Goal: Transaction & Acquisition: Purchase product/service

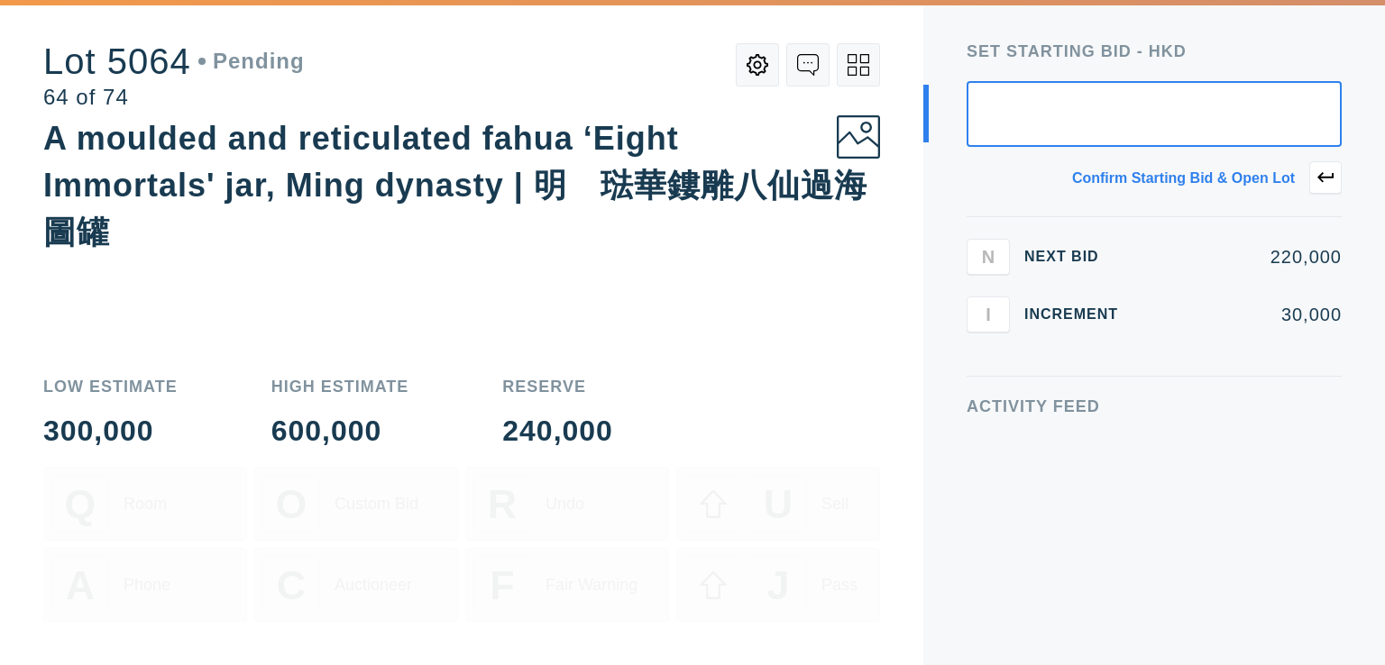
click at [610, 426] on div "240,000" at bounding box center [557, 431] width 111 height 29
click at [1143, 142] on input "text" at bounding box center [1154, 114] width 375 height 66
type input "9"
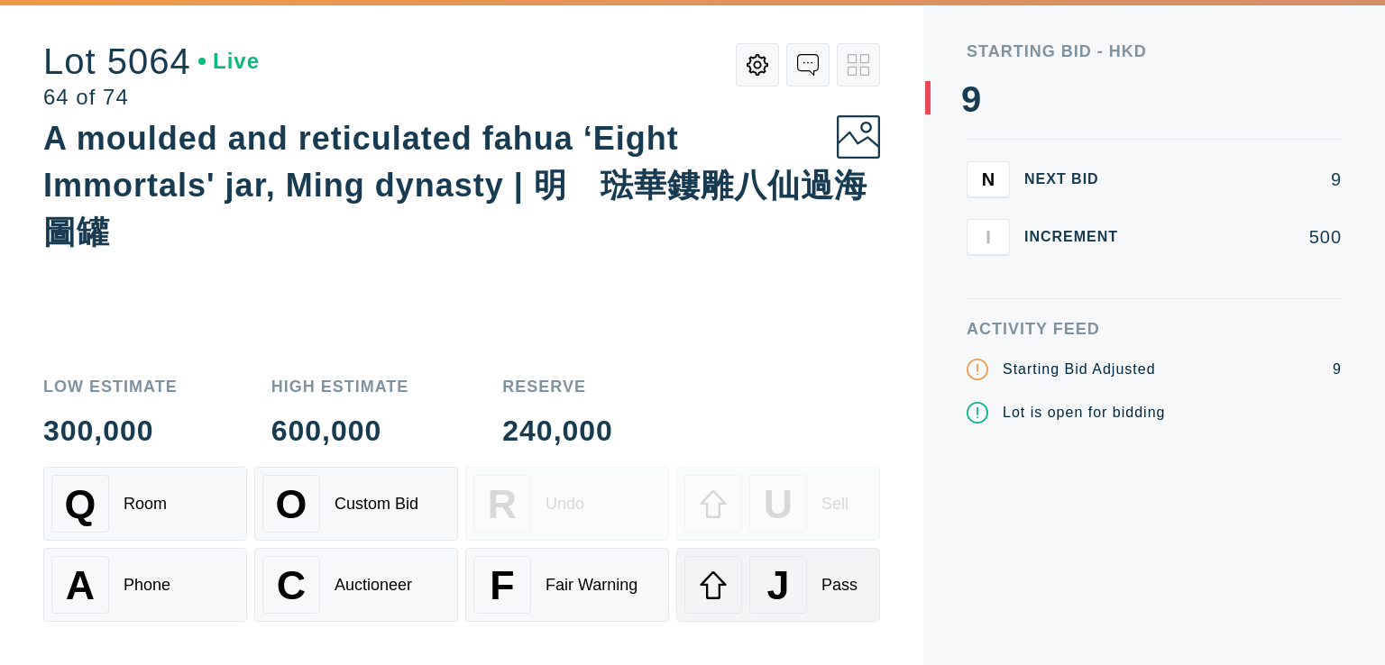
click at [771, 577] on span "J" at bounding box center [777, 586] width 23 height 46
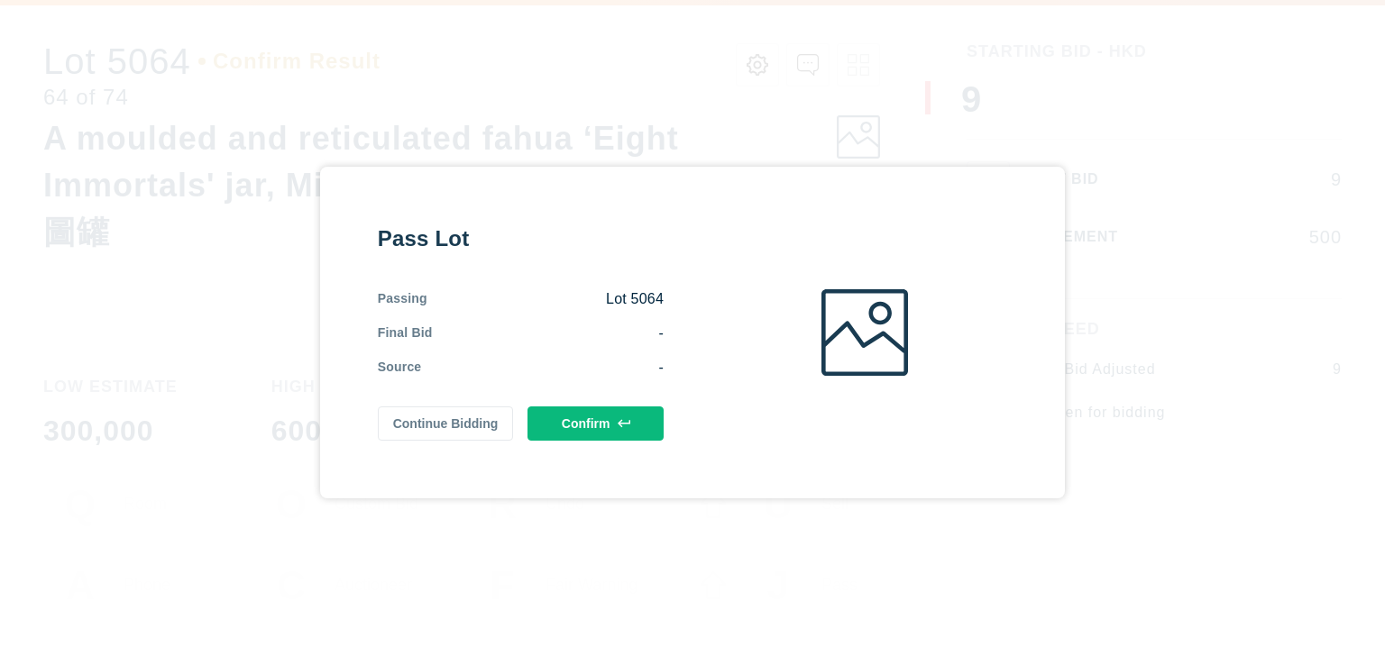
click at [771, 577] on div "Pass Lot Passing Lot 5064 Final Bid - Source - Continue Bidding Confirm" at bounding box center [692, 332] width 1385 height 665
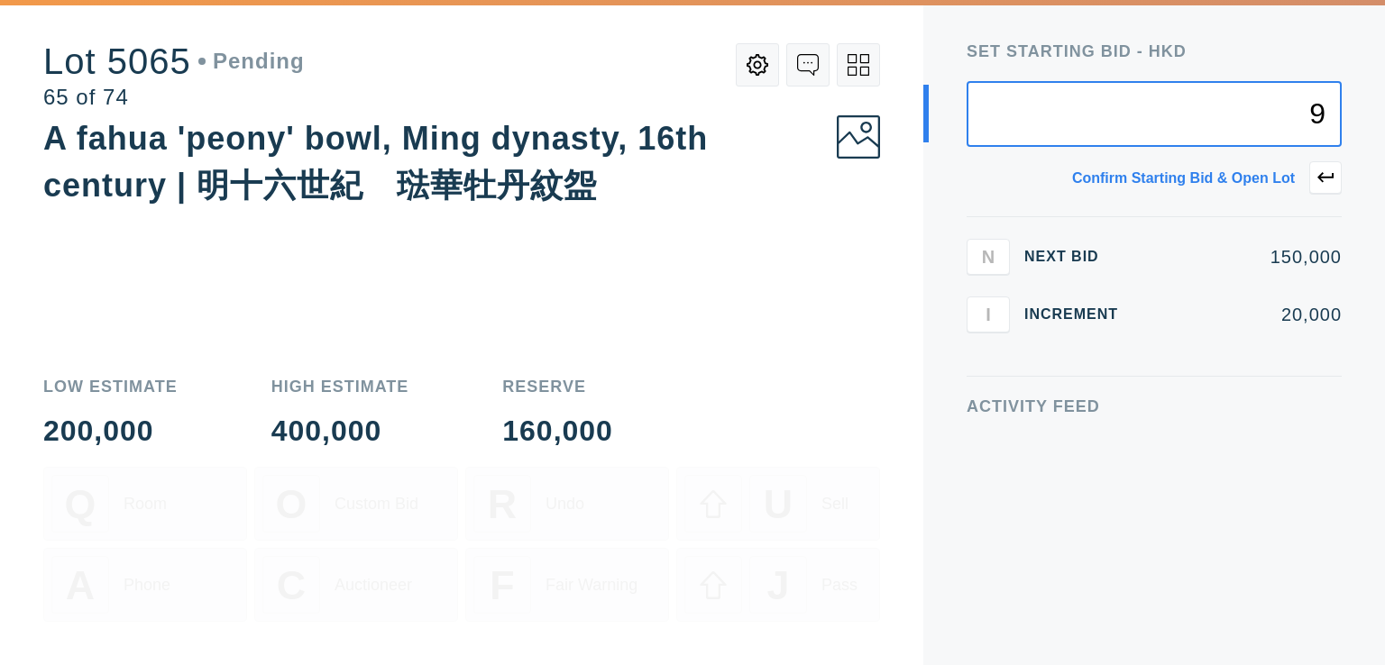
type input "9"
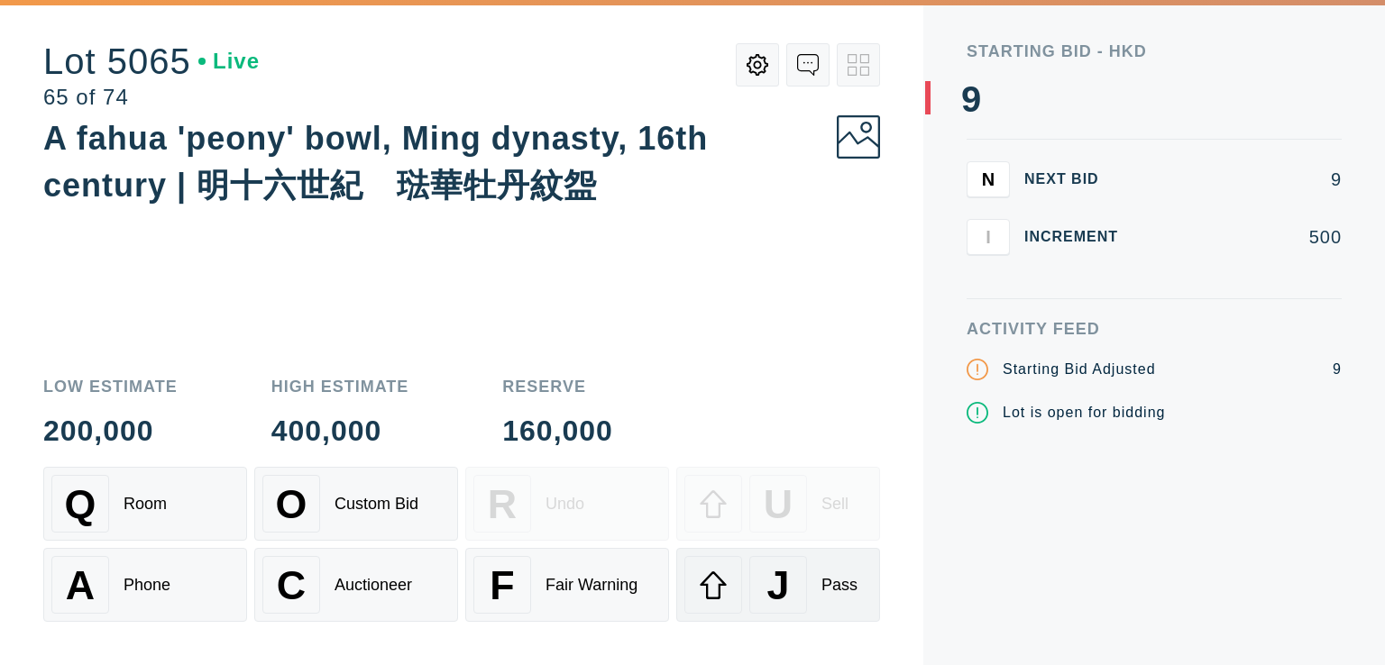
click at [733, 584] on div at bounding box center [713, 585] width 58 height 58
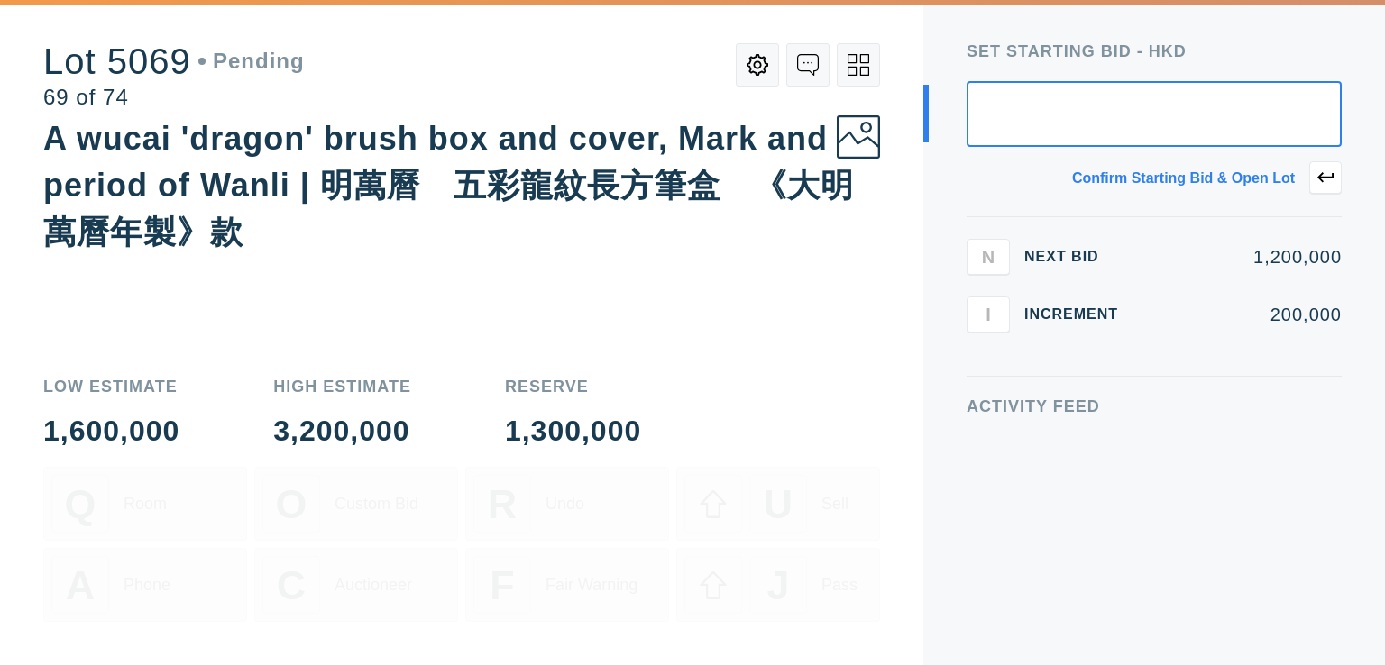
click at [920, 77] on div "Lot 5069 Pending 69 of 74 A wucai 'dragon' brush box and cover, Mark and period…" at bounding box center [461, 332] width 923 height 665
drag, startPoint x: 1041, startPoint y: 116, endPoint x: 1078, endPoint y: 113, distance: 37.1
click at [1078, 113] on input "text" at bounding box center [1154, 114] width 375 height 66
click at [1122, 105] on input "text" at bounding box center [1154, 114] width 375 height 66
type input "1"
